Goal: Information Seeking & Learning: Learn about a topic

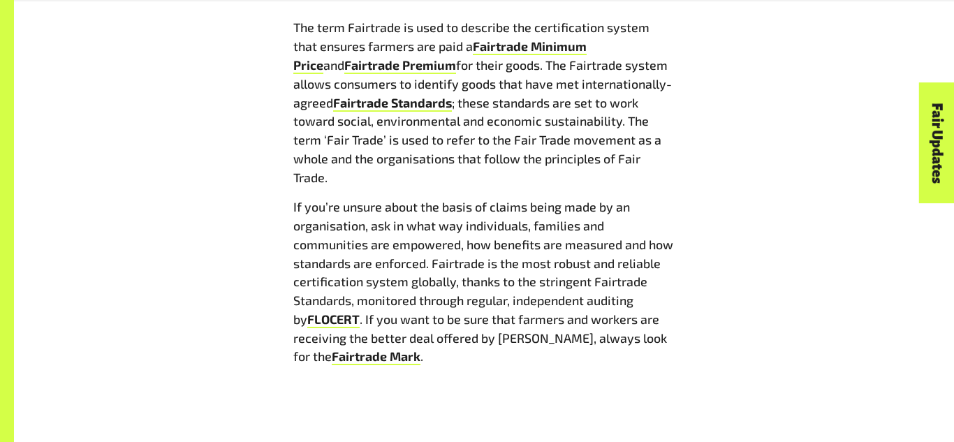
scroll to position [2551, 0]
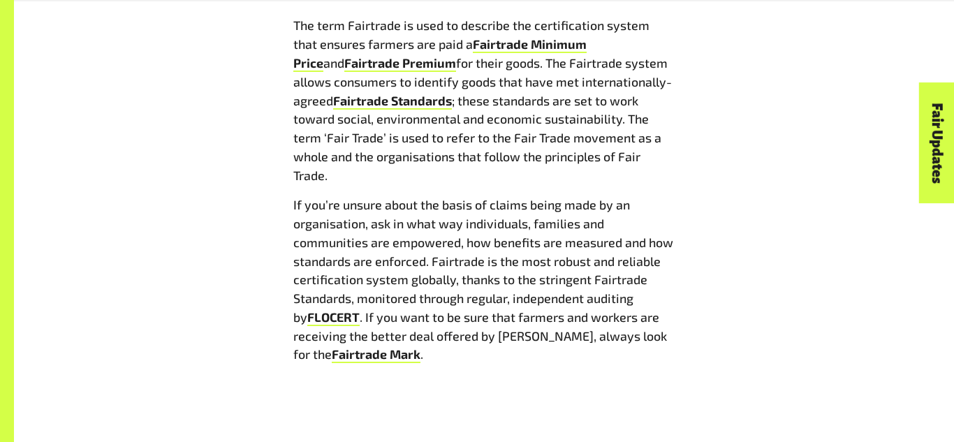
click at [472, 158] on p "The term Fairtrade is used to describe the certification system that ensures fa…" at bounding box center [483, 100] width 381 height 168
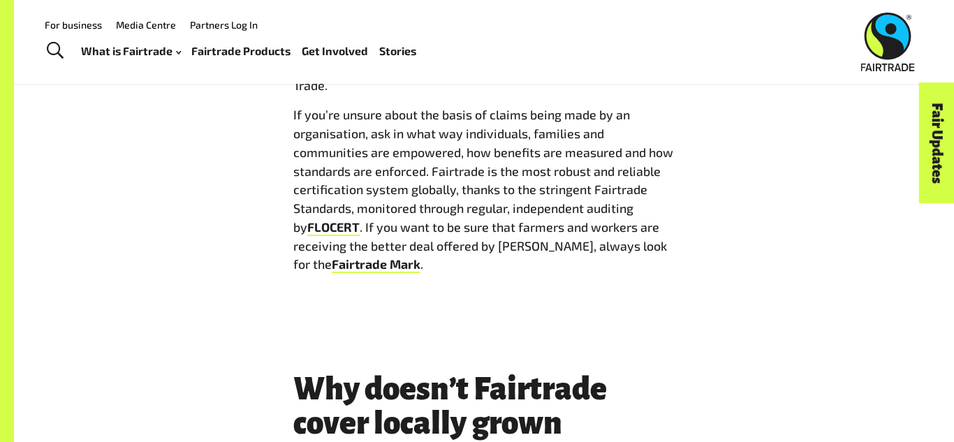
scroll to position [2640, 0]
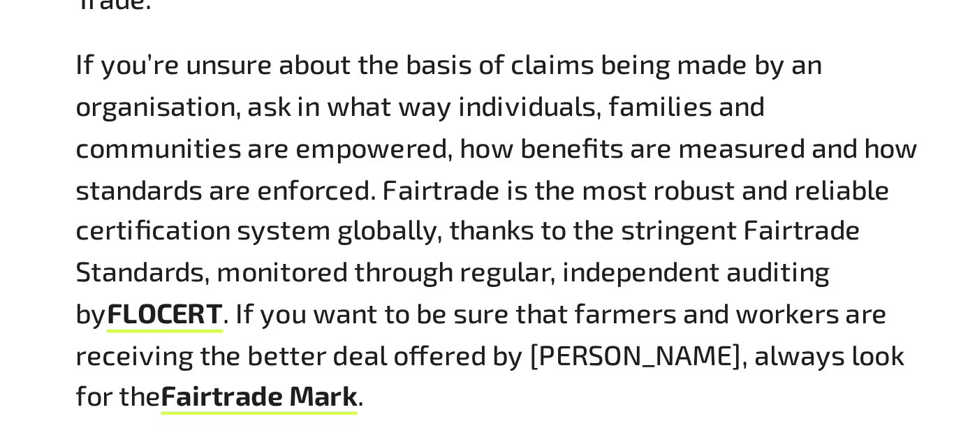
click at [486, 154] on p "If you’re unsure about the basis of claims being made by an organisation, ask i…" at bounding box center [483, 190] width 381 height 168
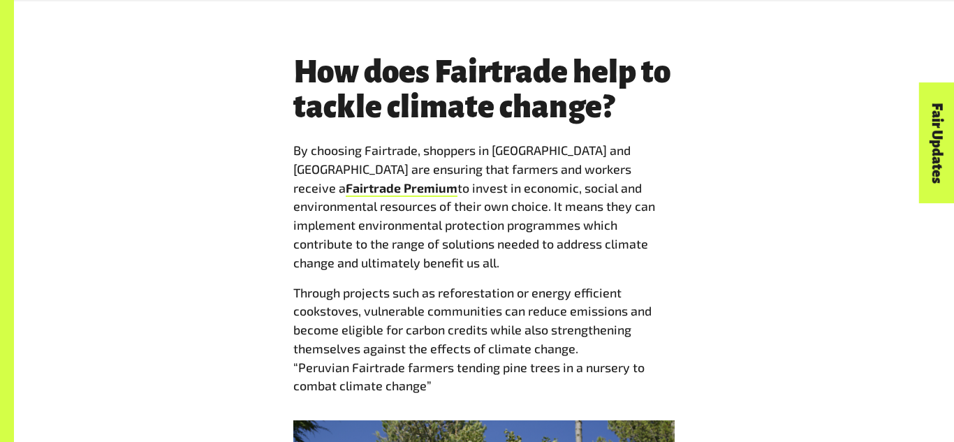
scroll to position [1633, 0]
